Goal: Task Accomplishment & Management: Manage account settings

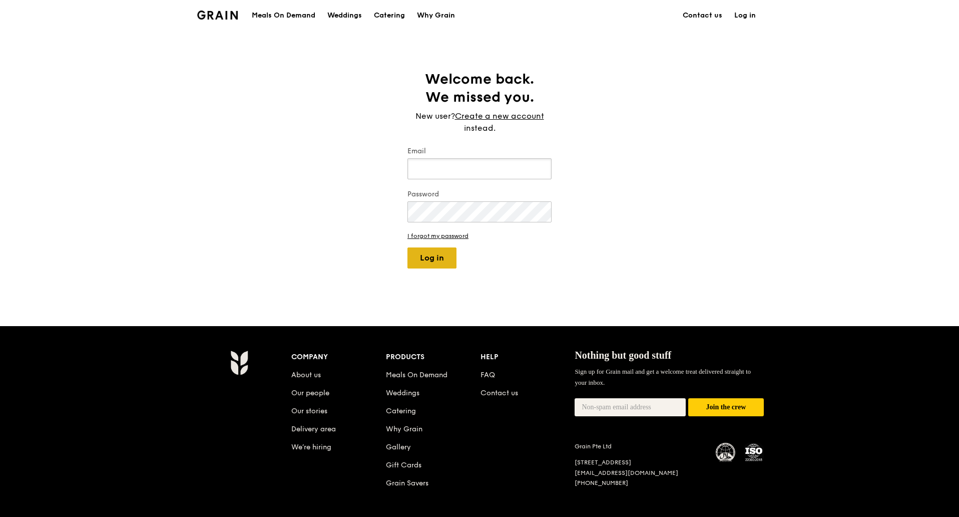
type input "kathleen@grain.com.sg"
click at [430, 258] on button "Log in" at bounding box center [432, 257] width 49 height 21
select select "100"
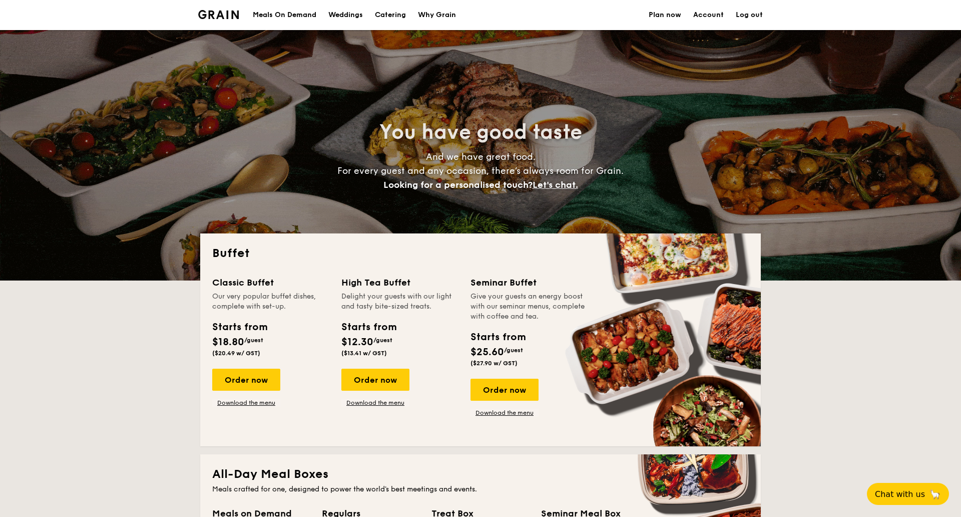
select select
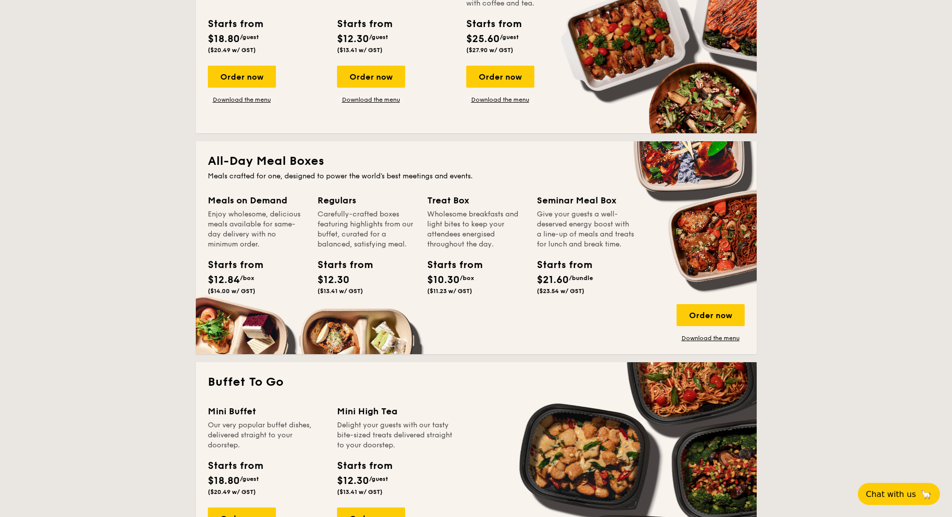
scroll to position [125, 0]
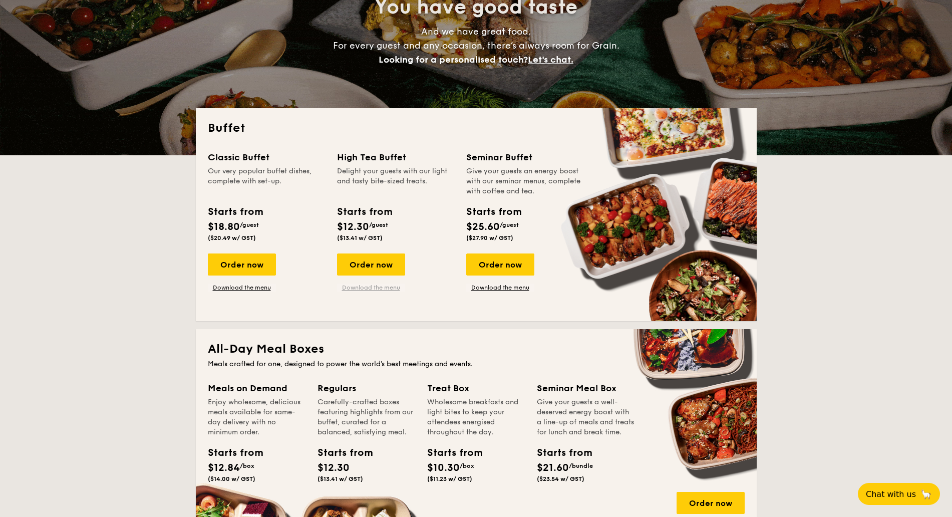
drag, startPoint x: 354, startPoint y: 290, endPoint x: 355, endPoint y: 285, distance: 5.2
click at [354, 290] on link "Download the menu" at bounding box center [371, 287] width 68 height 8
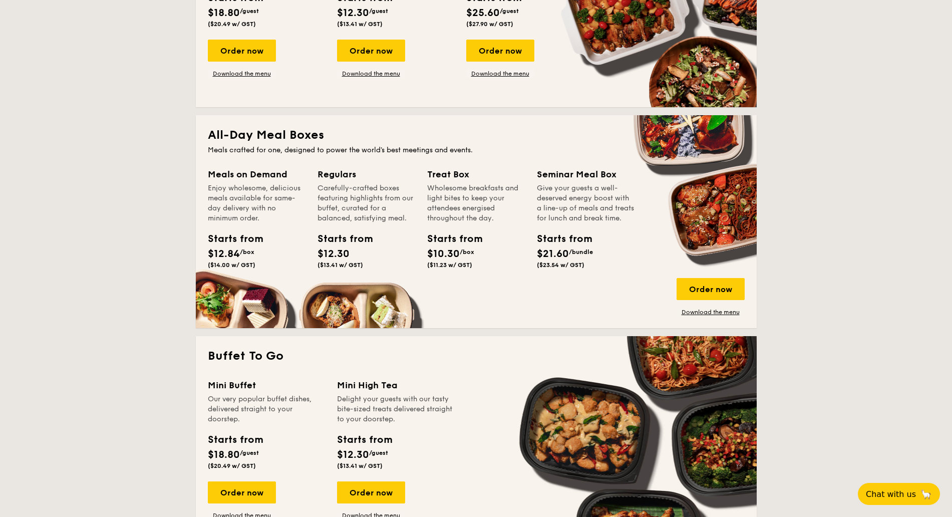
scroll to position [563, 0]
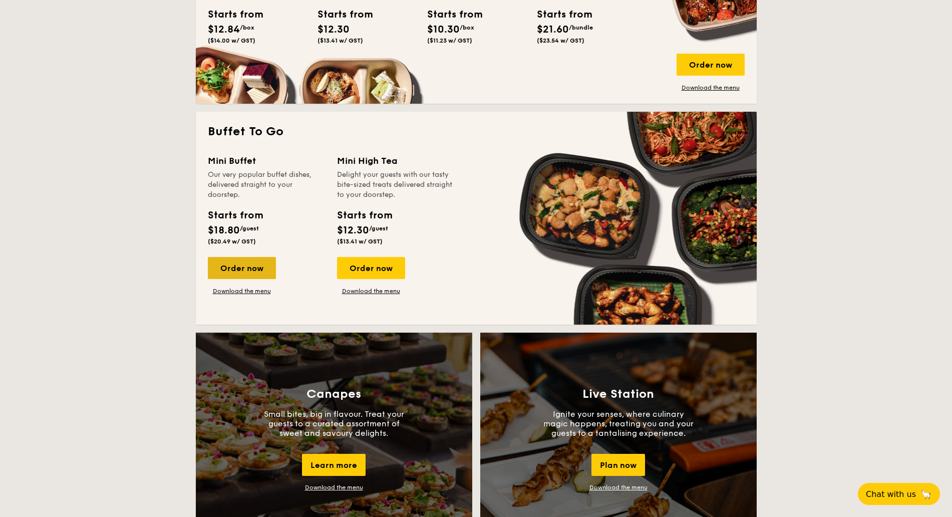
click at [250, 260] on div "Order now" at bounding box center [242, 268] width 68 height 22
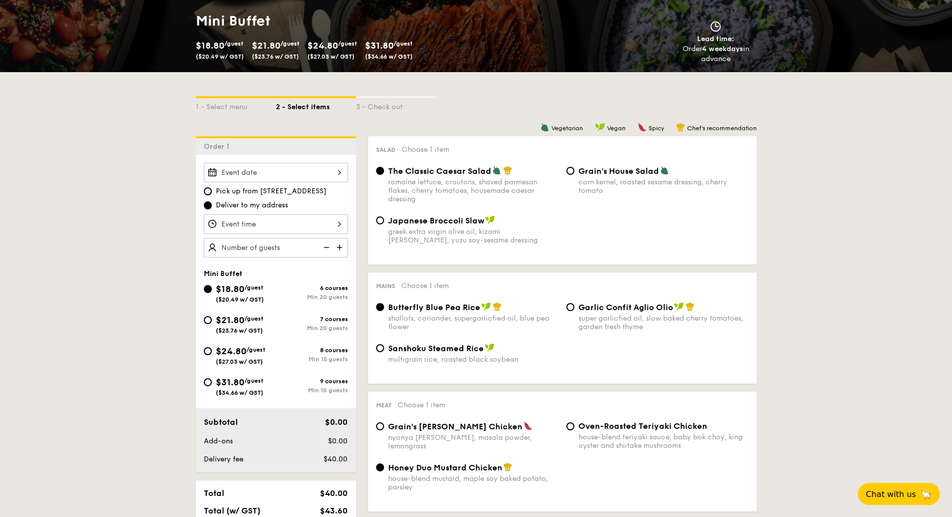
scroll to position [125, 0]
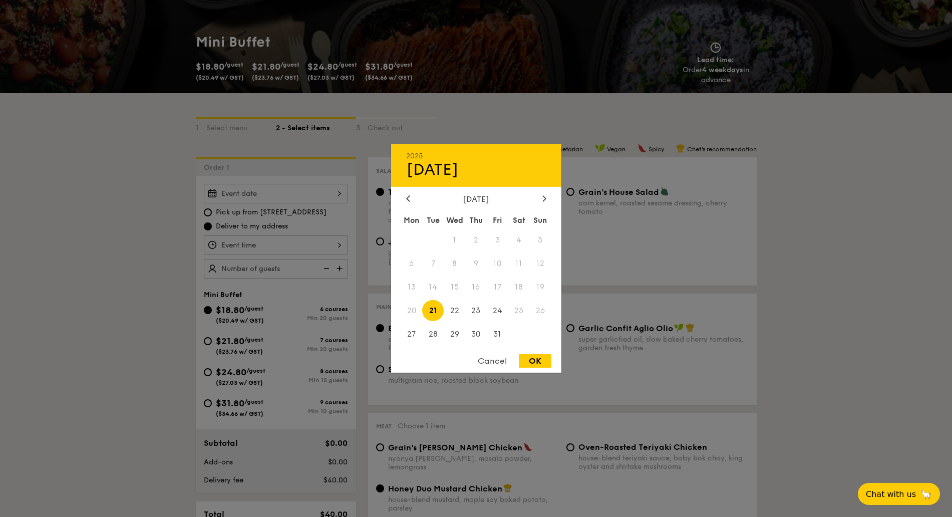
click at [325, 193] on div "2025 Oct [DATE] Tue Wed Thu Fri Sat Sun 1 2 3 4 5 6 7 8 9 10 11 12 13 14 15 16 …" at bounding box center [276, 194] width 144 height 20
click at [540, 201] on div at bounding box center [544, 199] width 9 height 10
click at [429, 266] on span "4" at bounding box center [433, 264] width 22 height 22
click at [530, 358] on div "OK" at bounding box center [535, 361] width 33 height 14
type input "[DATE]"
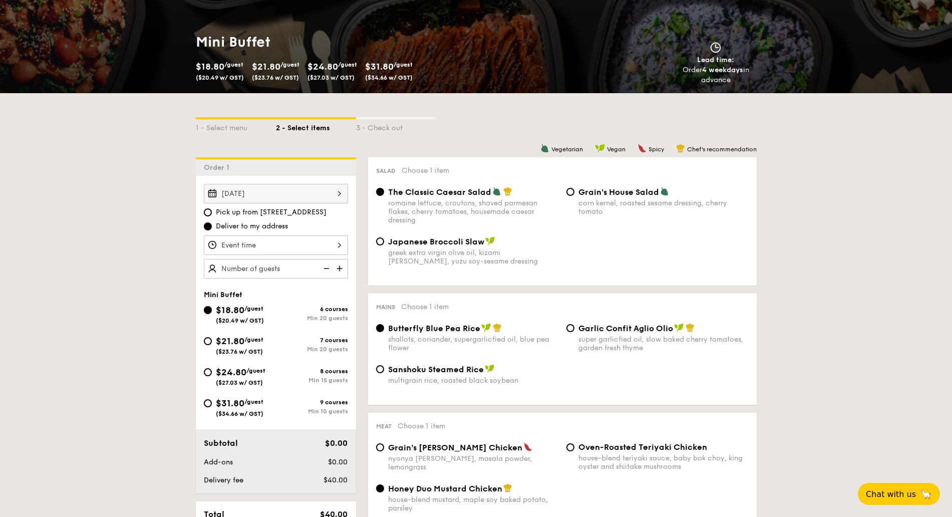
click at [316, 250] on div at bounding box center [276, 245] width 144 height 20
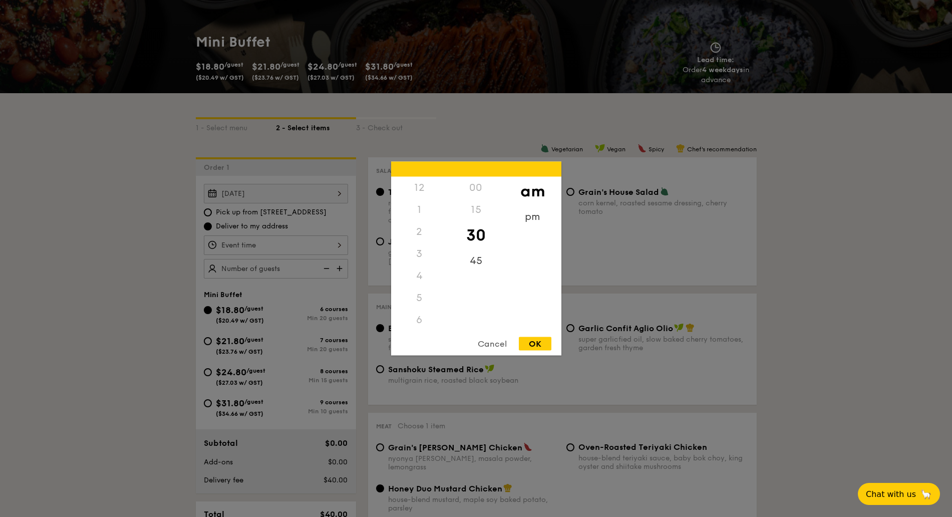
scroll to position [110, 0]
click at [542, 340] on div "OK" at bounding box center [535, 344] width 33 height 14
type input "10:30AM"
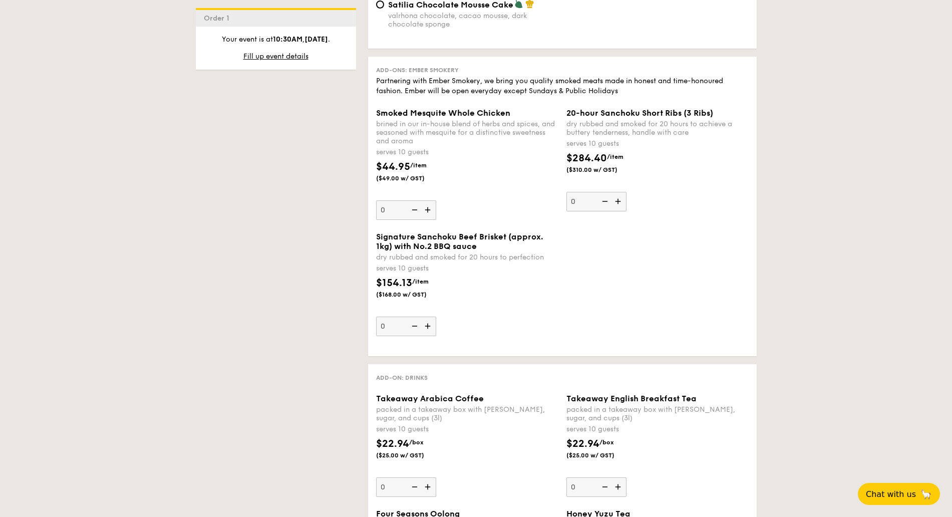
scroll to position [1252, 0]
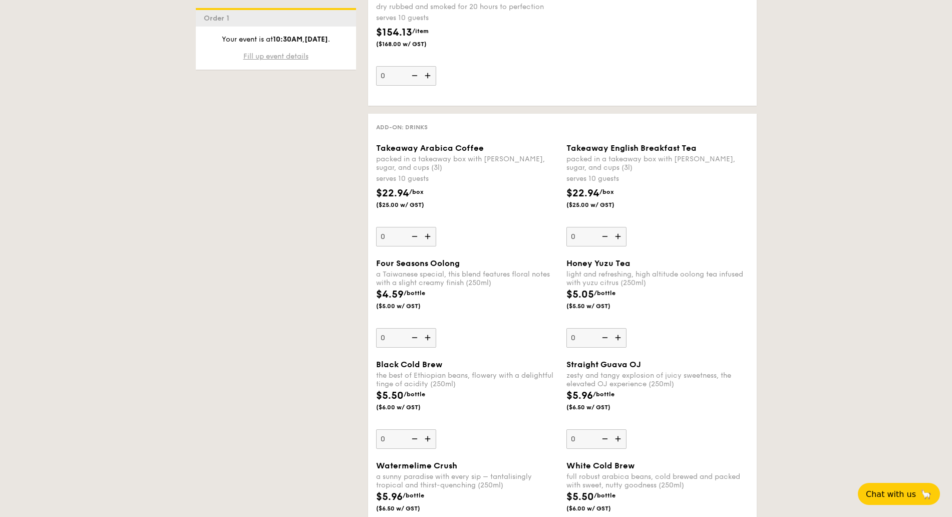
click at [267, 58] on span "Fill up event details" at bounding box center [275, 56] width 65 height 9
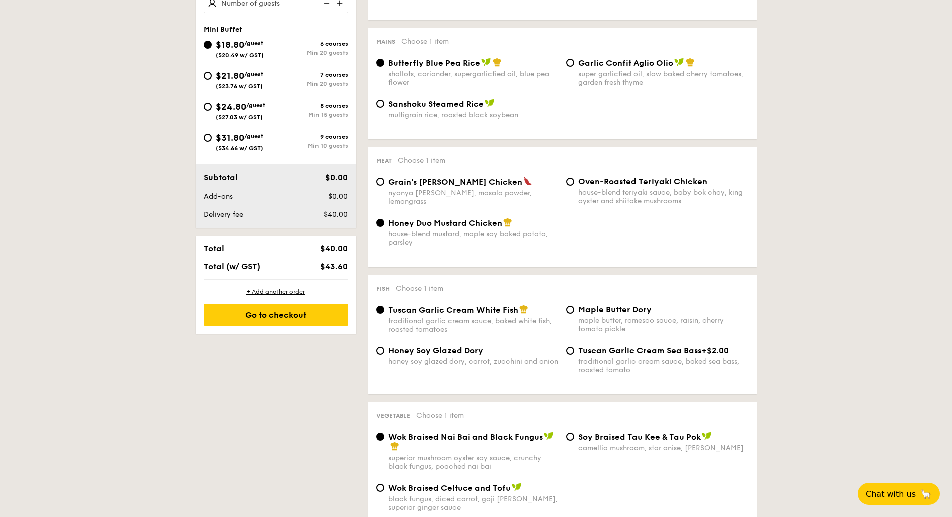
scroll to position [267, 0]
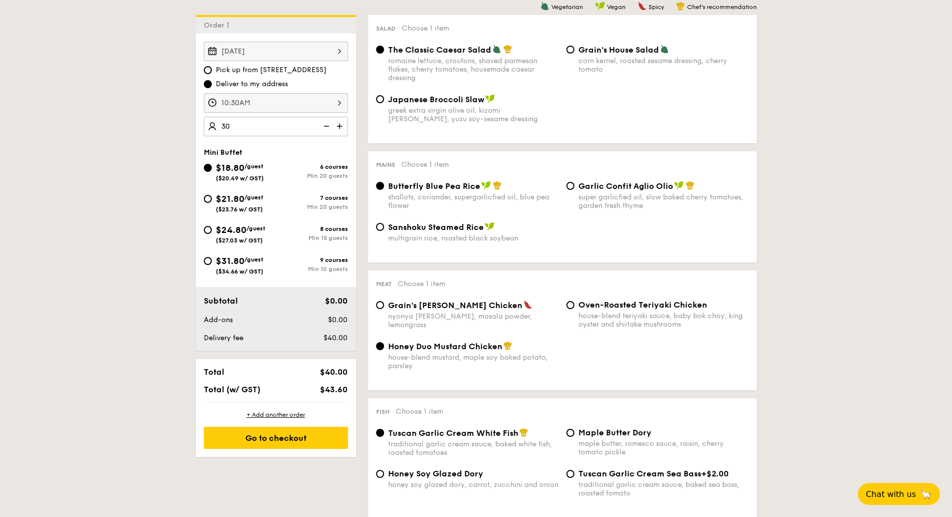
type input "30 guests"
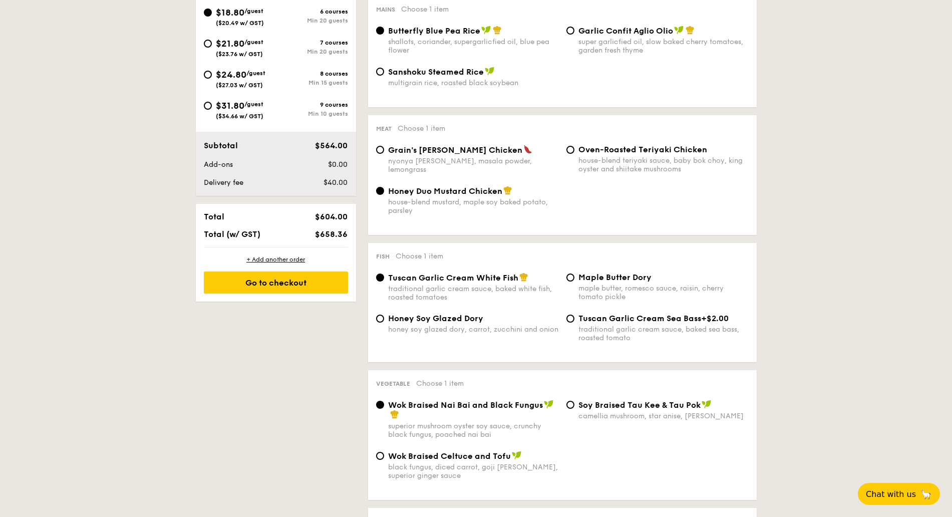
scroll to position [518, 0]
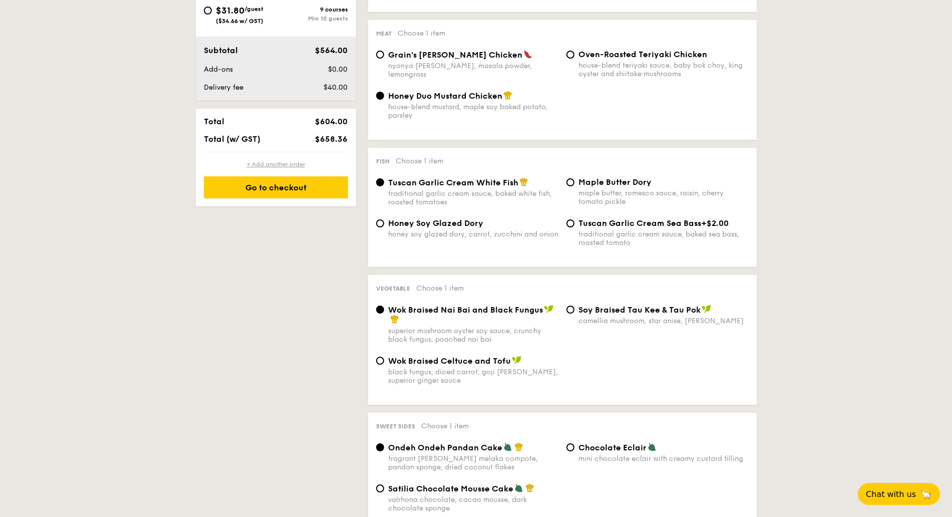
click at [265, 165] on div "+ Add another order" at bounding box center [276, 164] width 144 height 8
radio input "true"
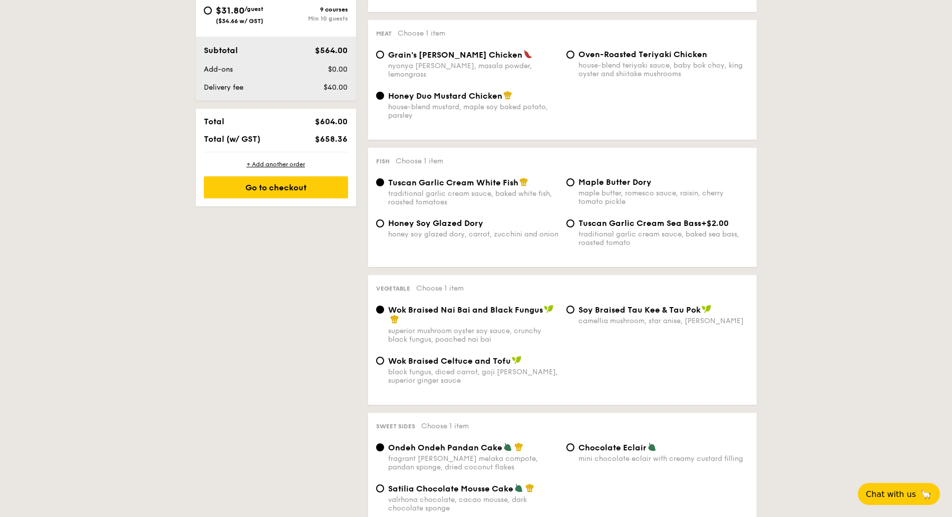
radio input "true"
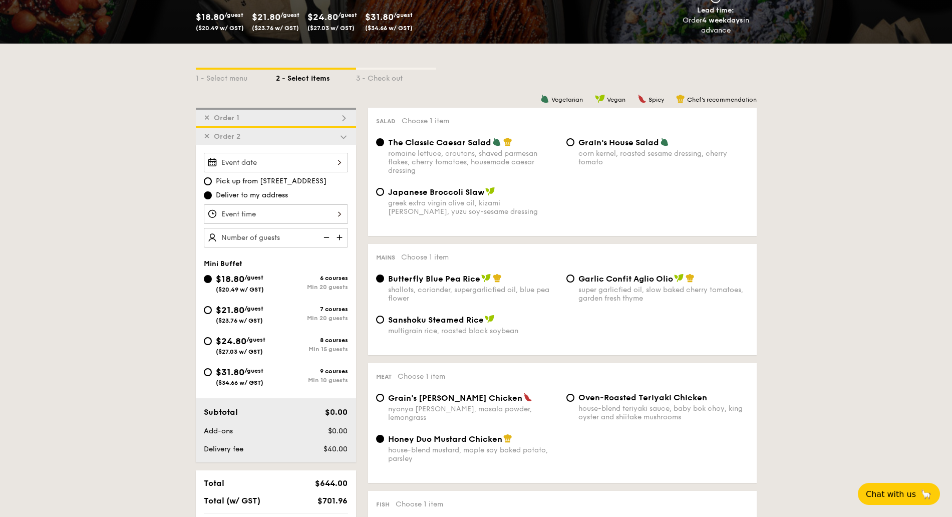
scroll to position [161, 0]
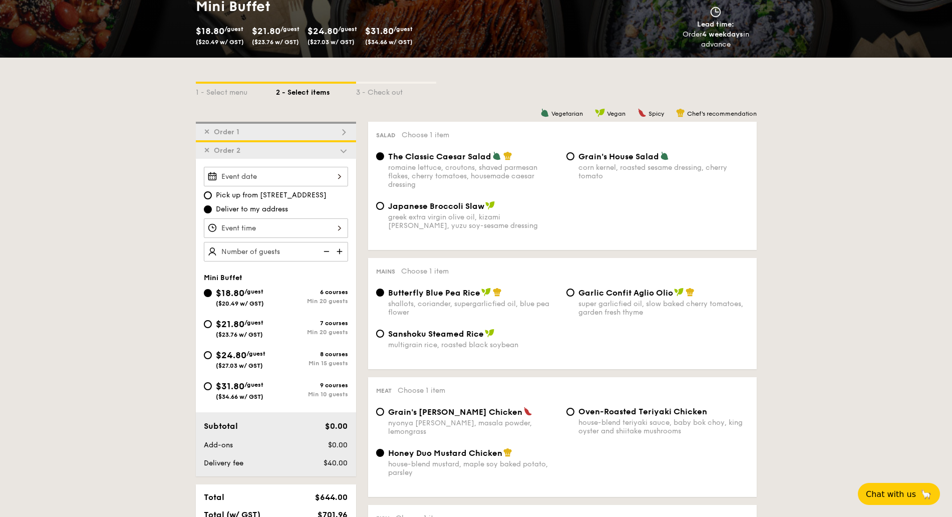
click at [319, 179] on div at bounding box center [276, 177] width 144 height 20
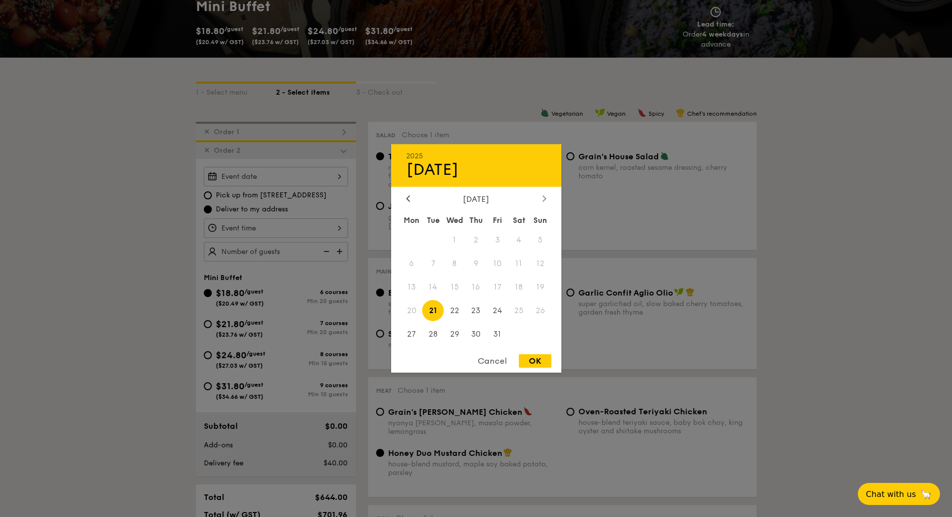
click at [540, 203] on div at bounding box center [544, 199] width 9 height 10
click at [436, 263] on span "4" at bounding box center [433, 264] width 22 height 22
click at [529, 358] on div "OK" at bounding box center [535, 361] width 33 height 14
type input "[DATE]"
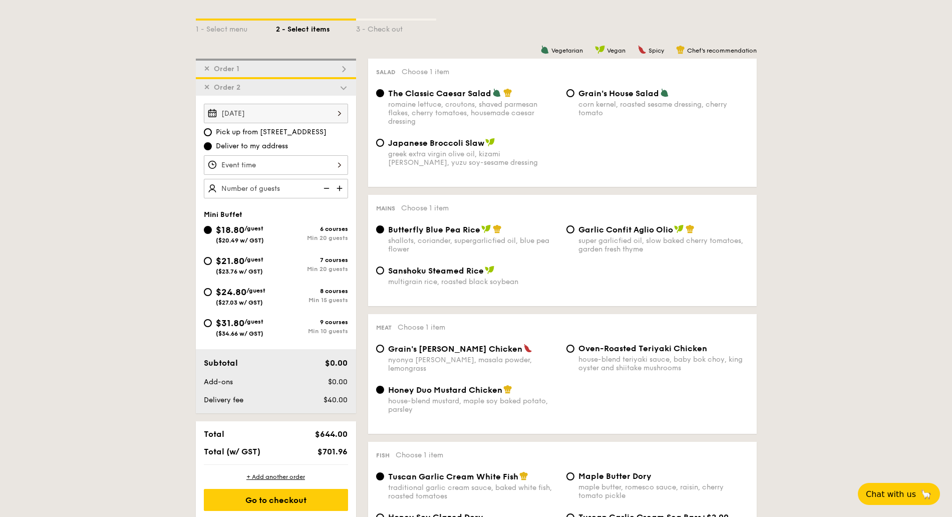
scroll to position [223, 0]
click at [729, 51] on span "Chef's recommendation" at bounding box center [722, 51] width 70 height 7
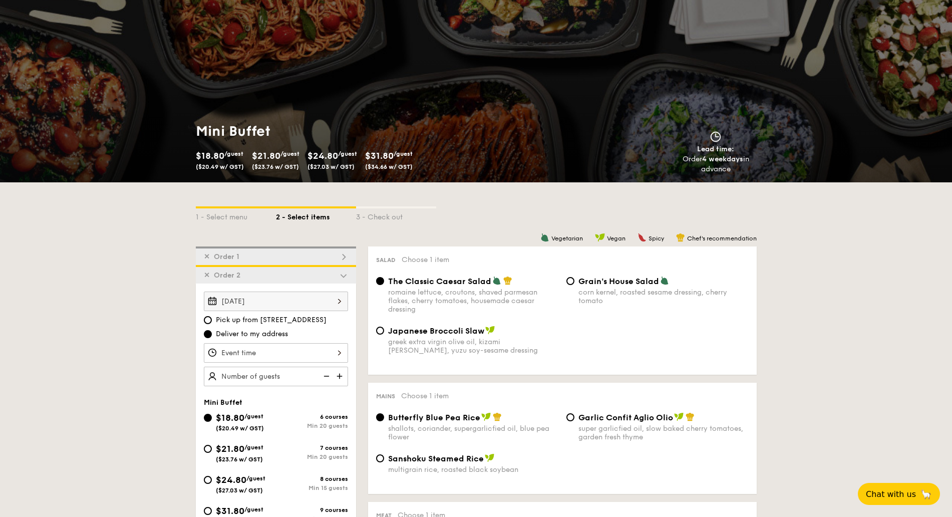
scroll to position [0, 0]
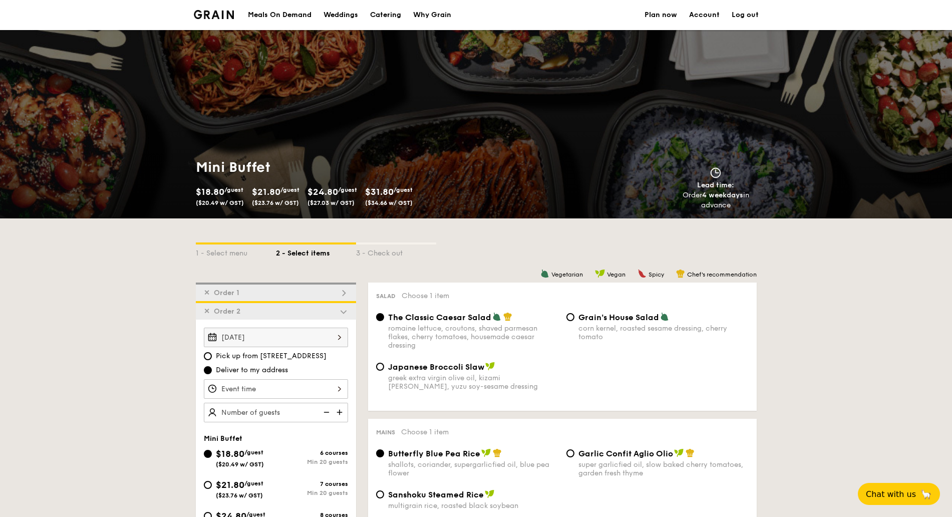
click at [391, 19] on div "Catering" at bounding box center [385, 15] width 31 height 30
select select
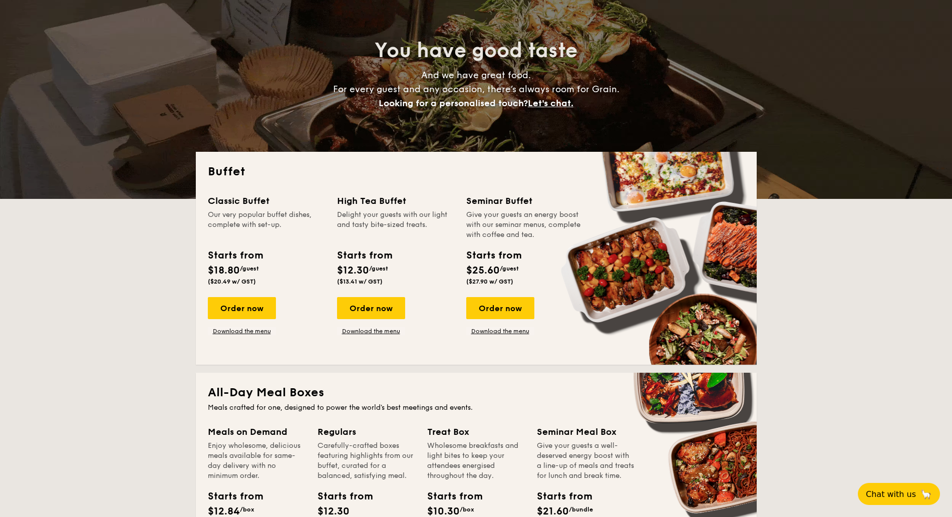
scroll to position [188, 0]
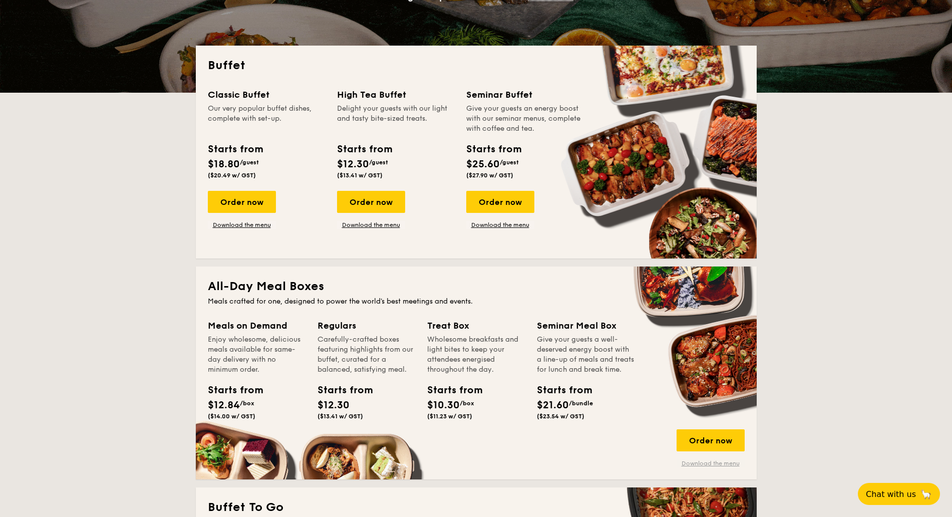
click at [687, 460] on link "Download the menu" at bounding box center [710, 463] width 68 height 8
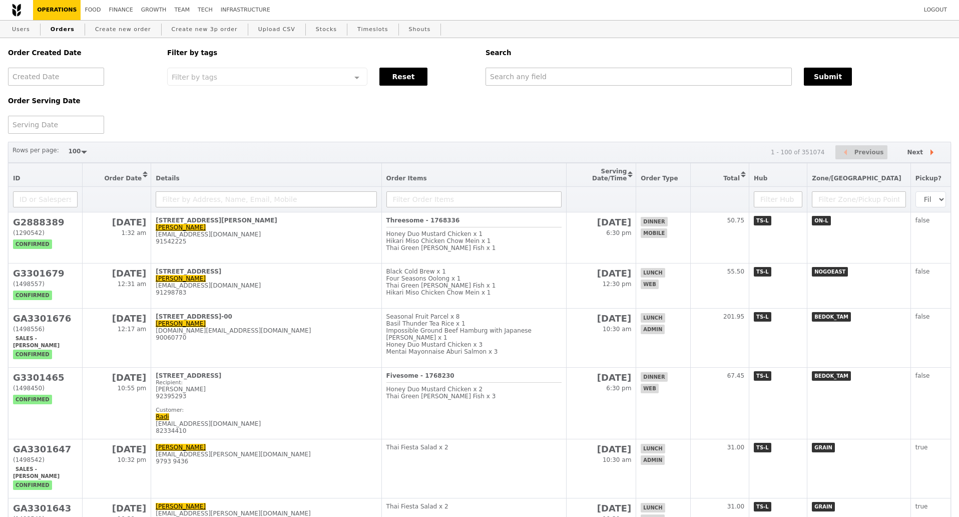
select select "100"
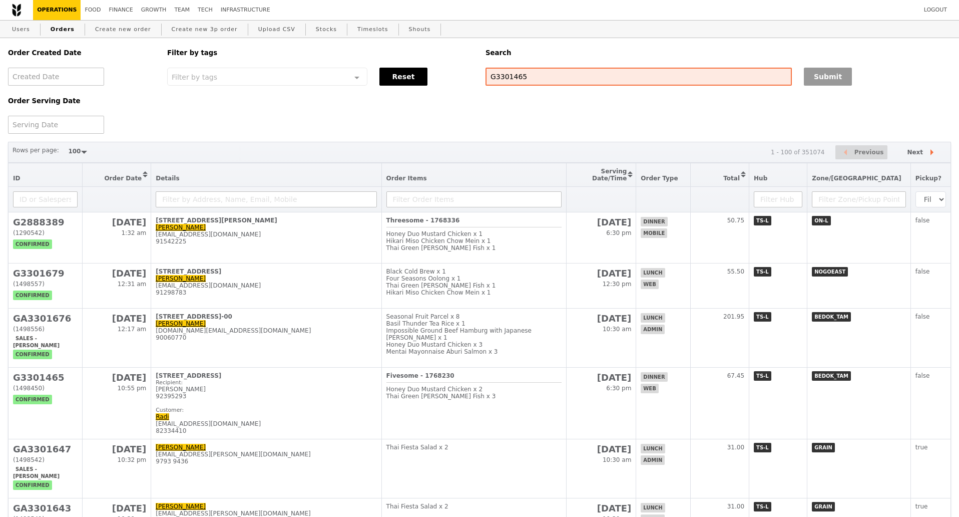
type input "G3301465"
click at [813, 77] on button "Submit" at bounding box center [828, 77] width 48 height 18
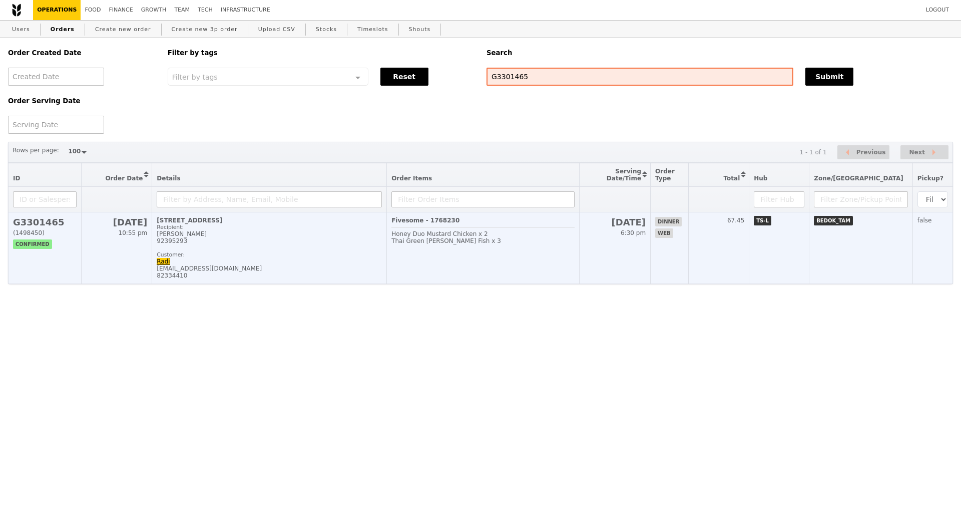
click at [314, 258] on div "Customer:" at bounding box center [269, 254] width 225 height 7
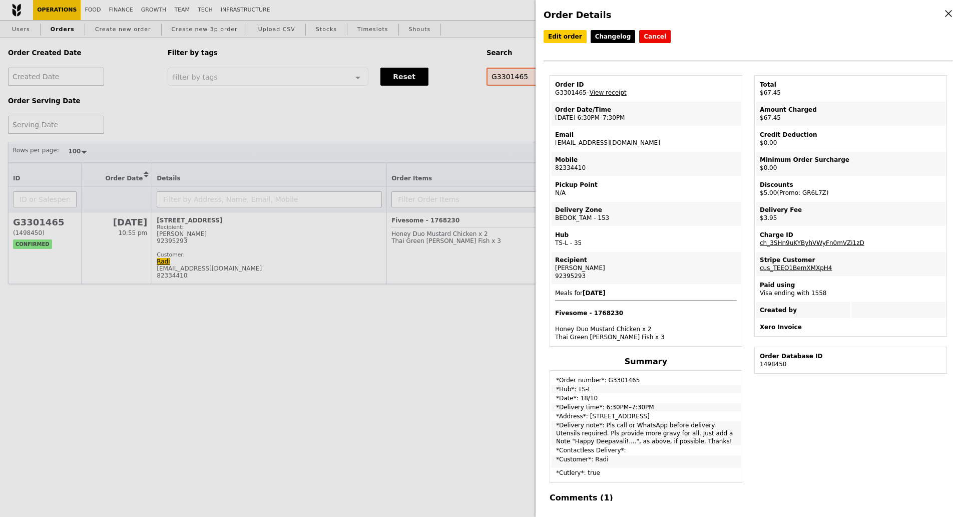
scroll to position [63, 0]
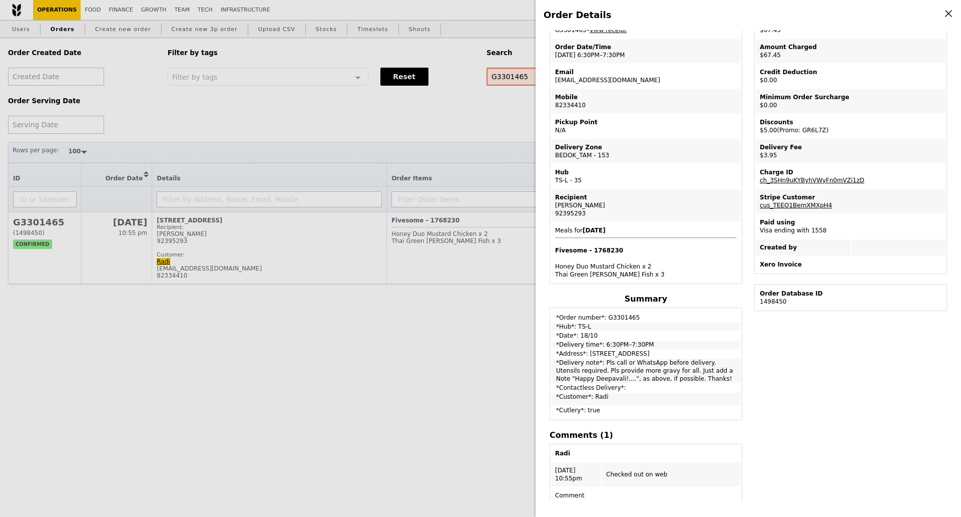
drag, startPoint x: 557, startPoint y: 356, endPoint x: 702, endPoint y: 356, distance: 145.2
click at [702, 356] on td "*Address*: 856D Tampines Street 82, #06-192" at bounding box center [646, 354] width 190 height 8
copy td "*Address*: 856D Tampines Street 82, #06-192"
click at [422, 346] on div "Order Details Edit order Changelog Cancel Order ID G3301465 – View receipt Orde…" at bounding box center [480, 258] width 961 height 517
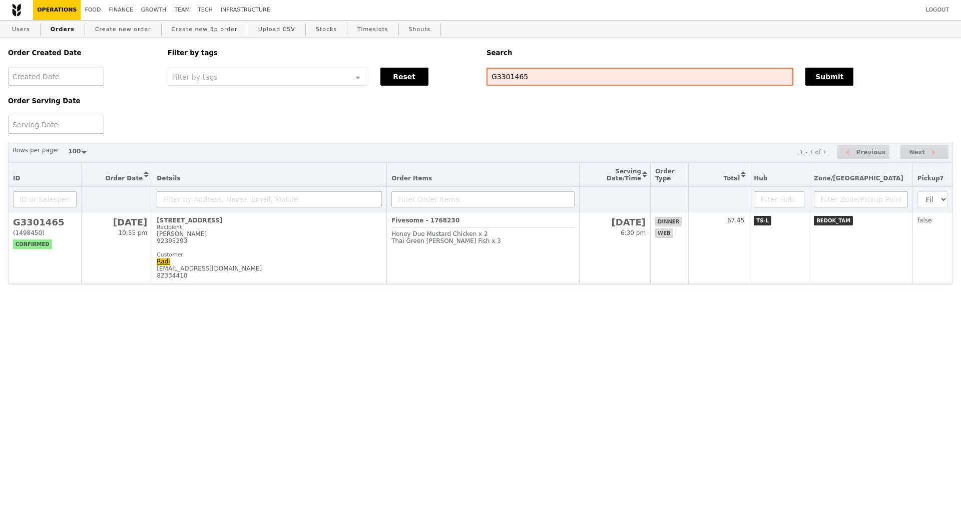
scroll to position [105, 0]
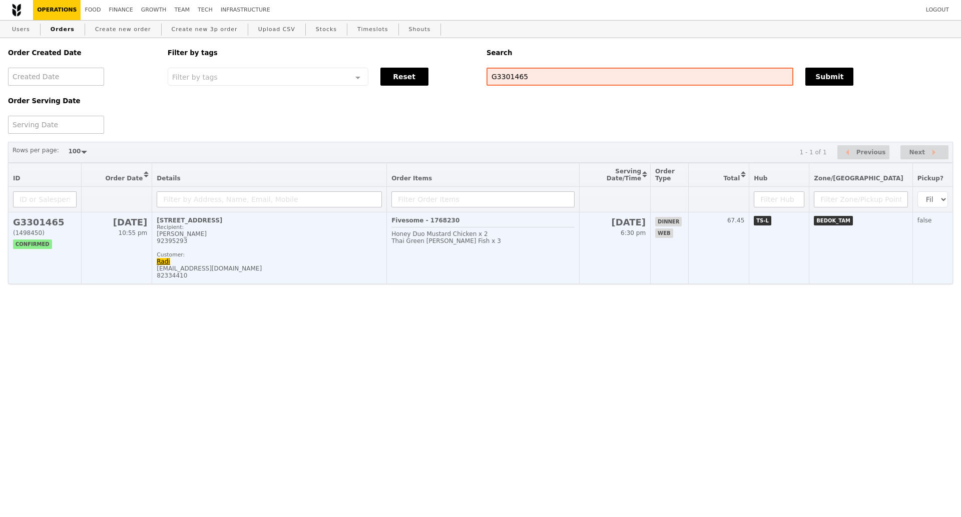
click at [369, 256] on div "Recipient: Sue 92395293 Customer:" at bounding box center [269, 241] width 225 height 34
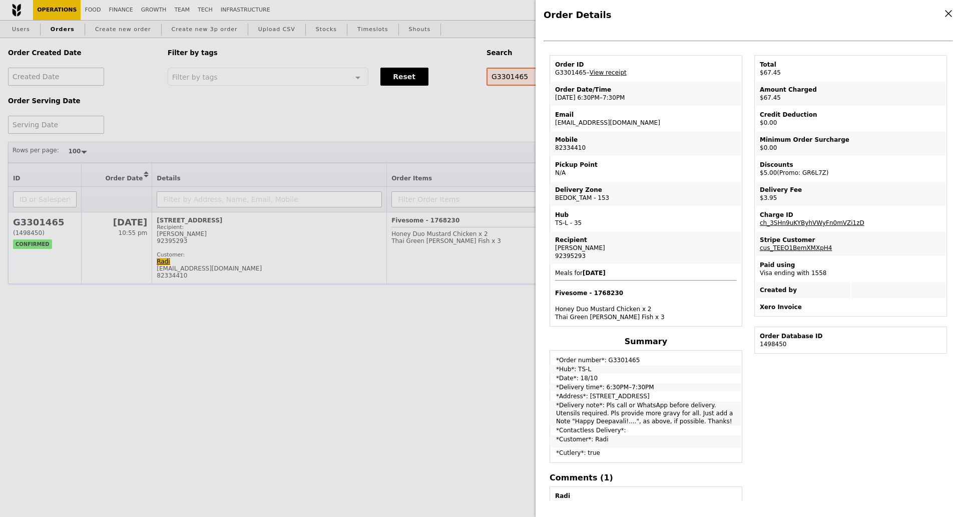
scroll to position [0, 0]
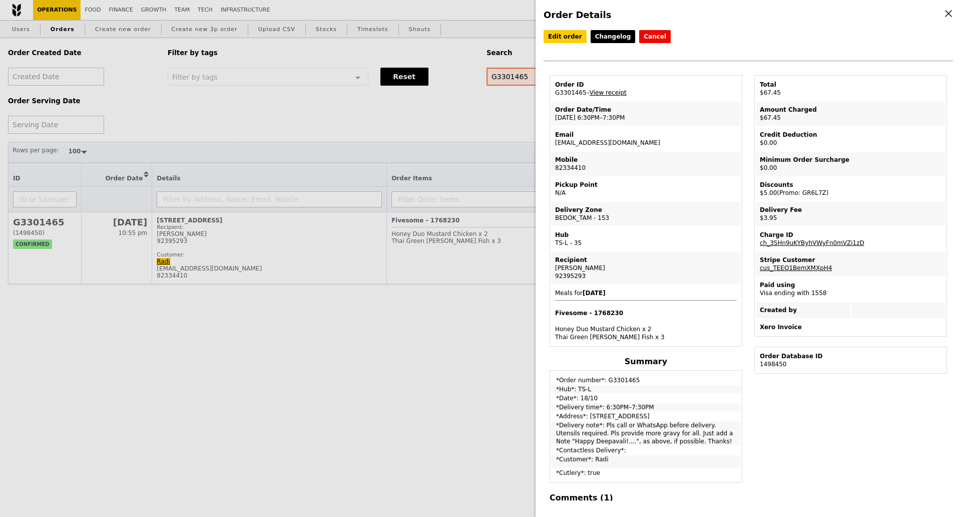
click at [605, 96] on link "View receipt" at bounding box center [608, 92] width 37 height 7
drag, startPoint x: 239, startPoint y: 126, endPoint x: 161, endPoint y: 92, distance: 84.8
click at [239, 125] on div "Order Details Edit order Changelog Cancel Order ID G3301465 – View receipt Orde…" at bounding box center [480, 258] width 961 height 517
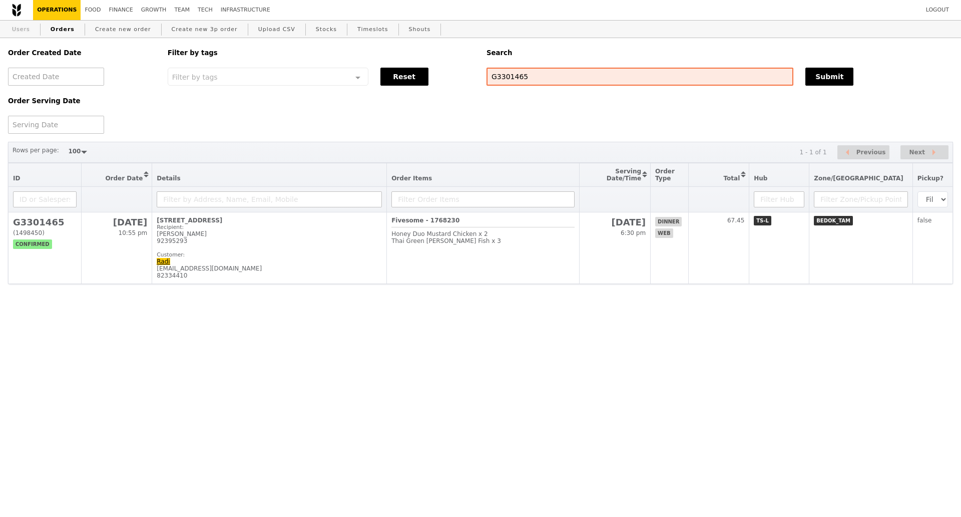
click at [23, 29] on link "Users" at bounding box center [21, 30] width 26 height 18
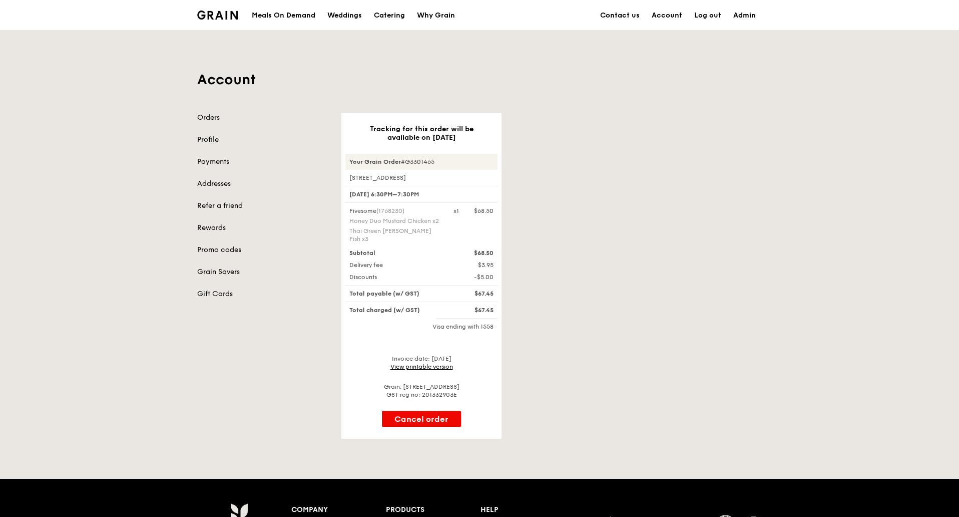
drag, startPoint x: 451, startPoint y: 178, endPoint x: 335, endPoint y: 167, distance: 116.2
click at [347, 180] on div "856D Tampines Street 82, #06-192" at bounding box center [422, 178] width 152 height 8
copy div "856D Tampines Street 82, #06-192"
